Goal: Transaction & Acquisition: Download file/media

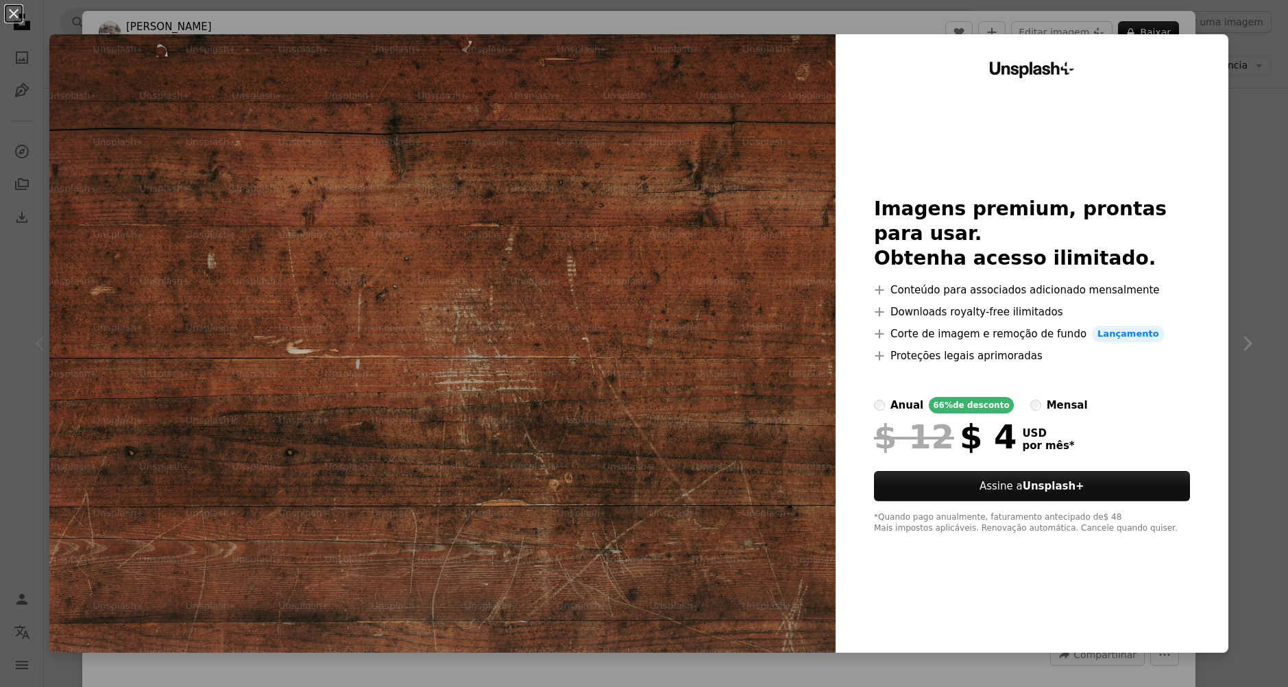
click at [14, 118] on div "An X shape Unsplash+ Imagens premium, prontas para usar. Obtenha acesso ilimita…" at bounding box center [644, 343] width 1288 height 687
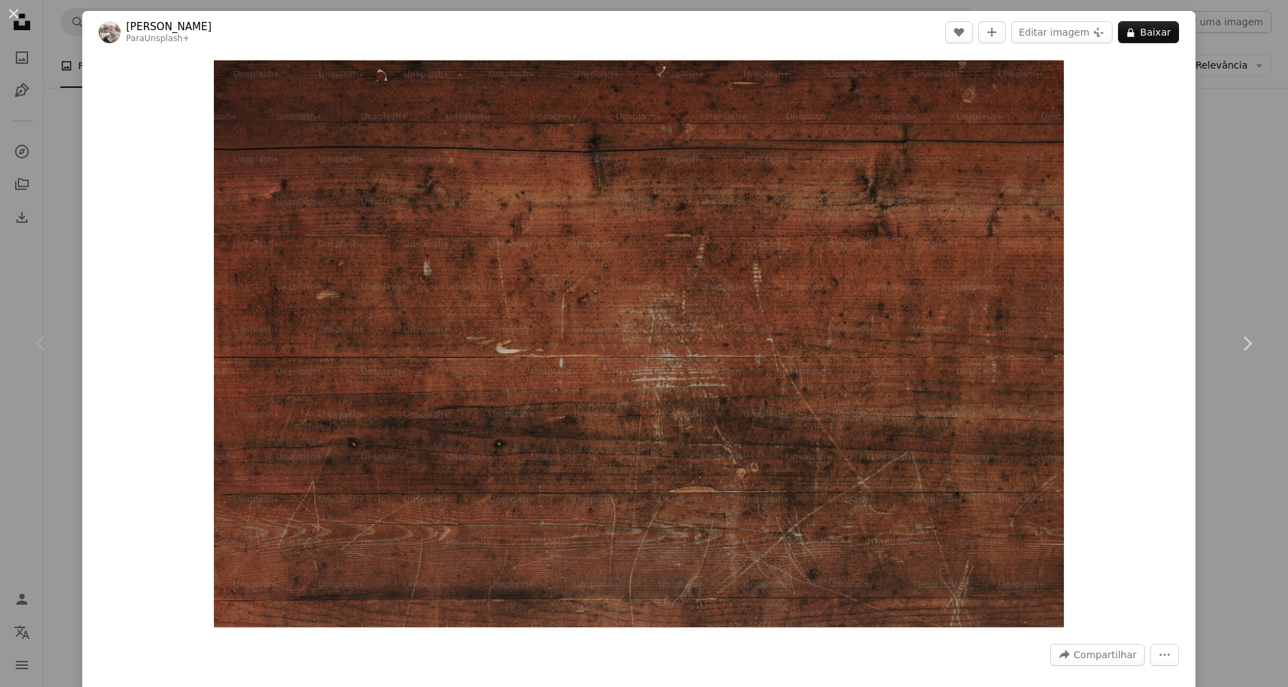
click at [22, 15] on button "An X shape" at bounding box center [13, 13] width 16 height 16
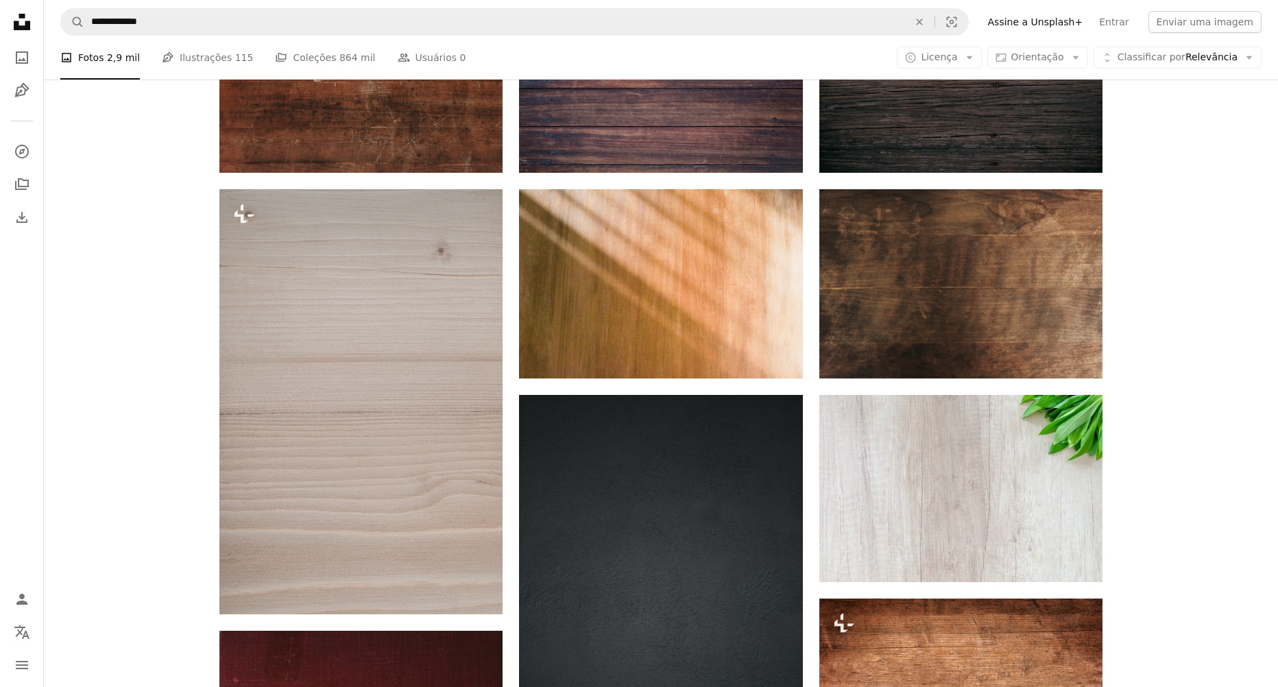
scroll to position [214, 0]
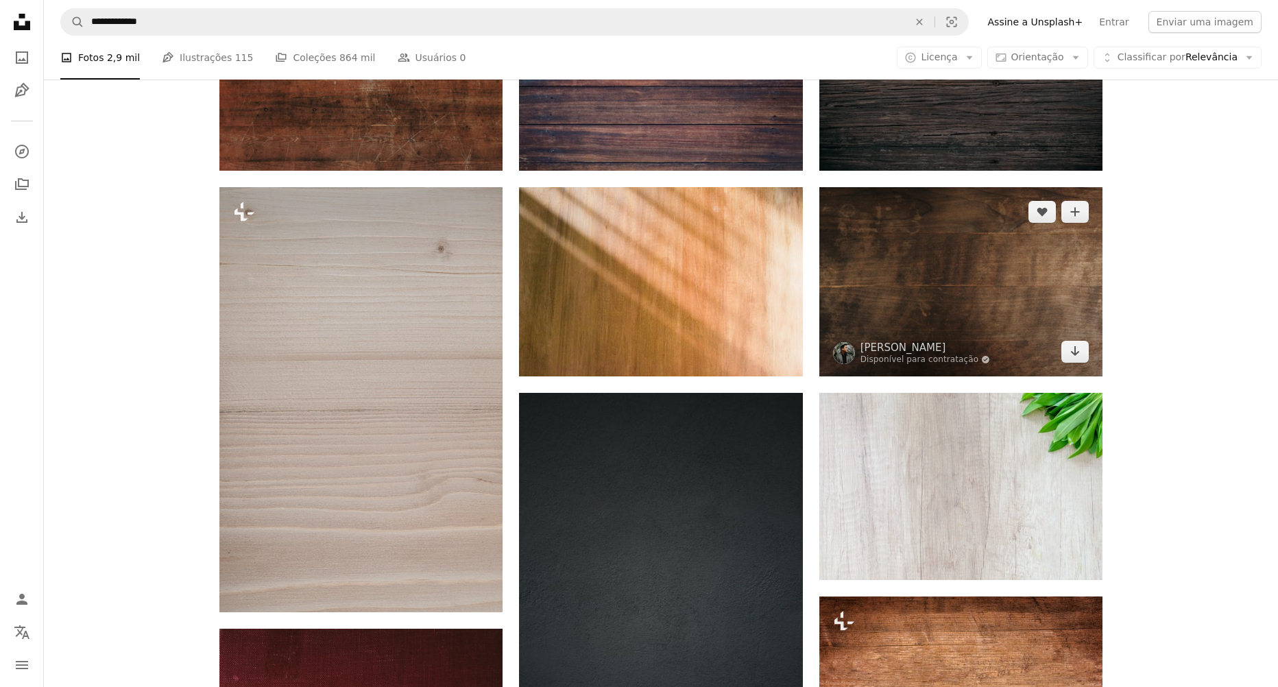
click at [883, 316] on img at bounding box center [960, 281] width 283 height 189
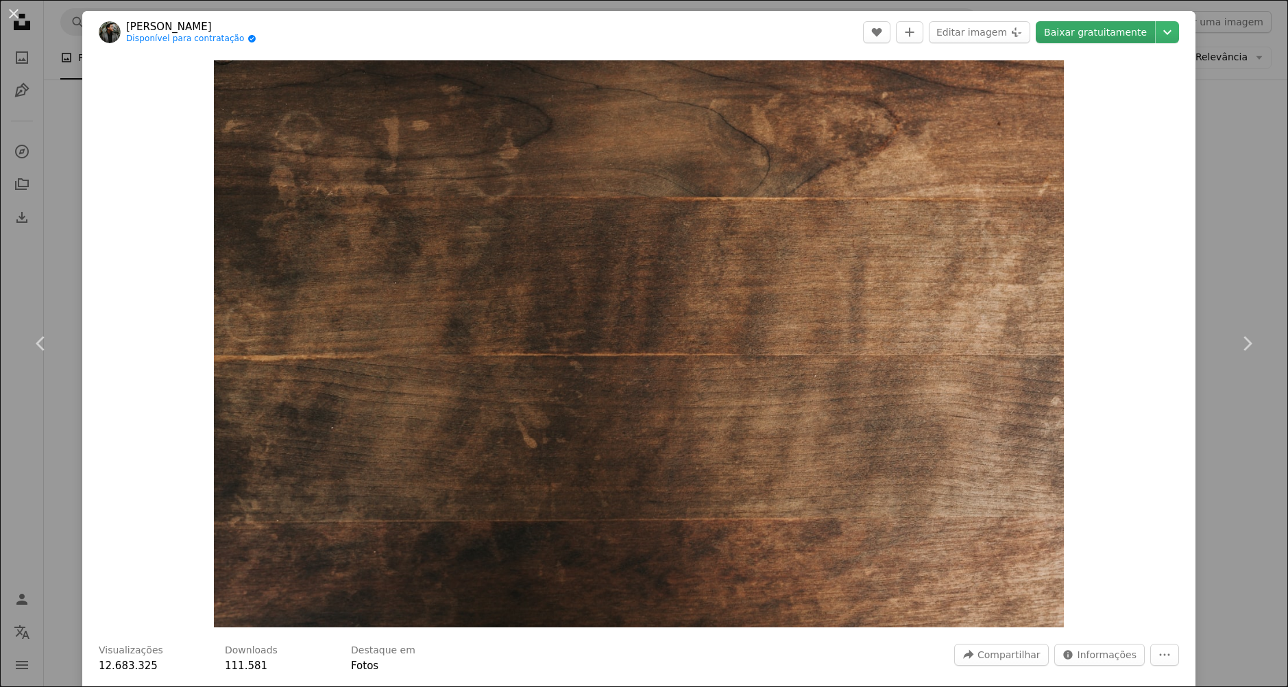
click at [1138, 23] on link "Baixar gratuitamente" at bounding box center [1095, 32] width 119 height 22
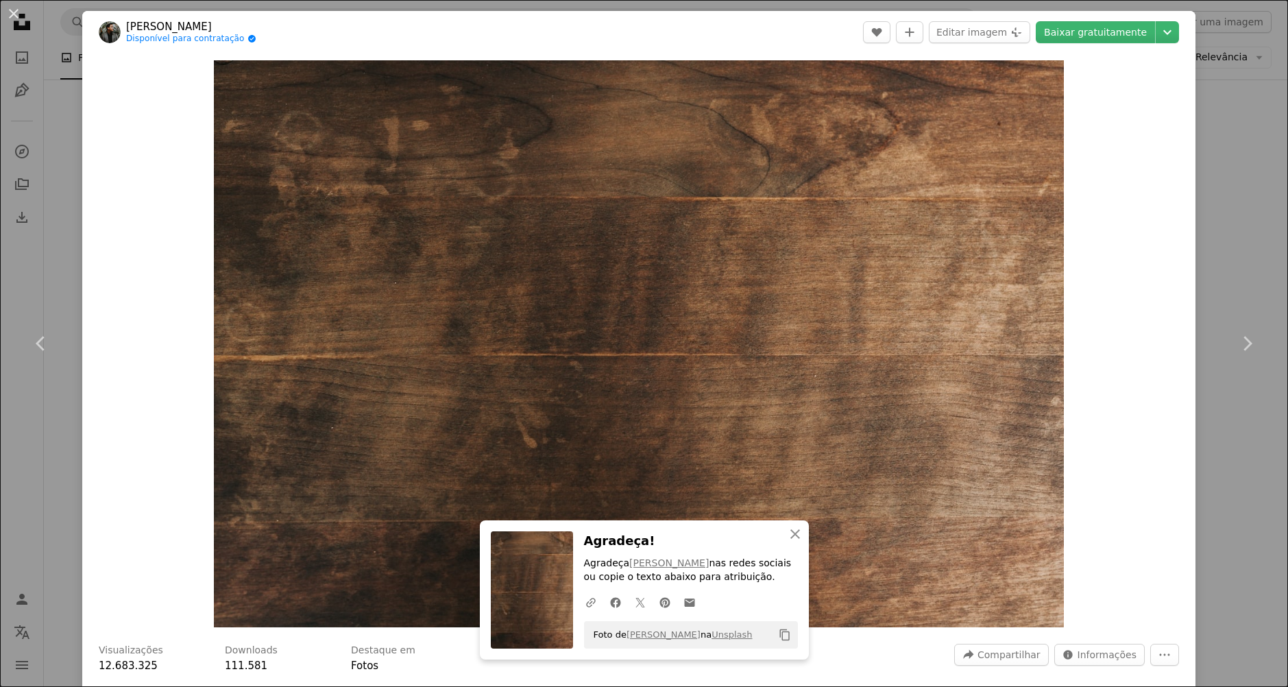
click at [13, 10] on button "An X shape" at bounding box center [13, 13] width 16 height 16
